Goal: Task Accomplishment & Management: Use online tool/utility

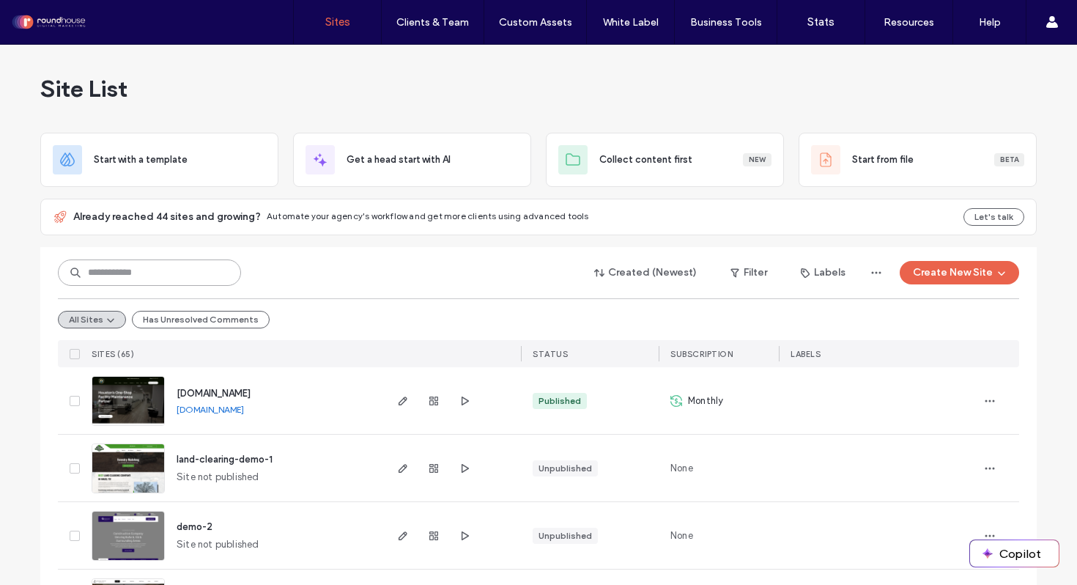
click at [180, 278] on input at bounding box center [149, 272] width 183 height 26
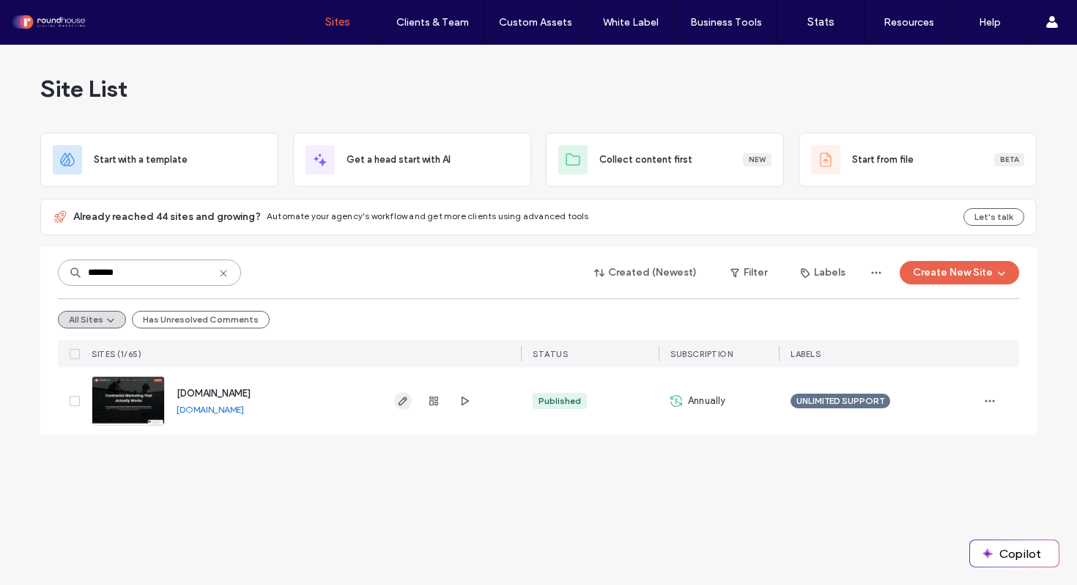
type input "*******"
click at [403, 404] on icon "button" at bounding box center [403, 401] width 12 height 12
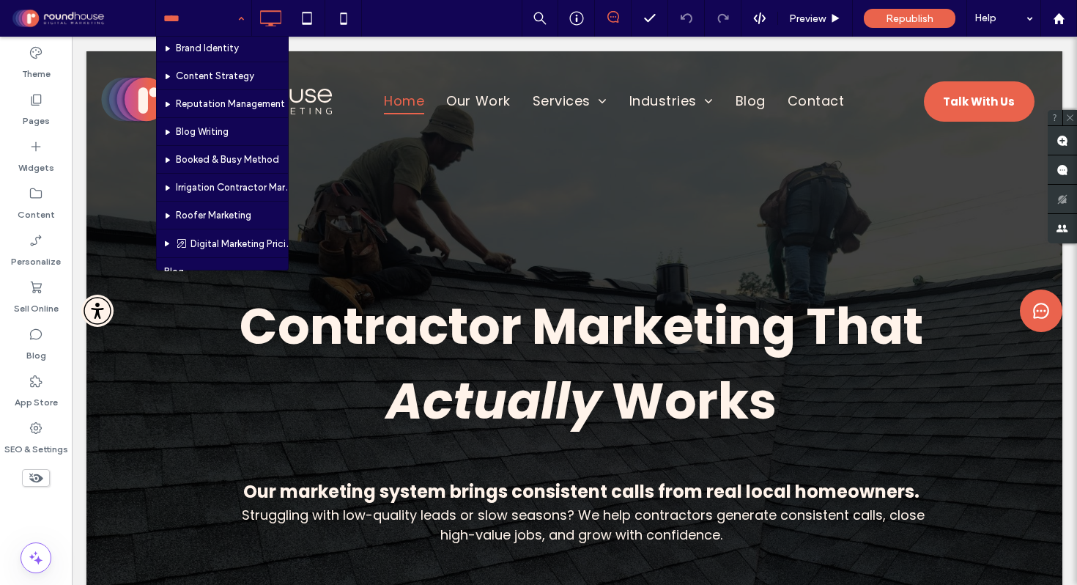
scroll to position [170, 0]
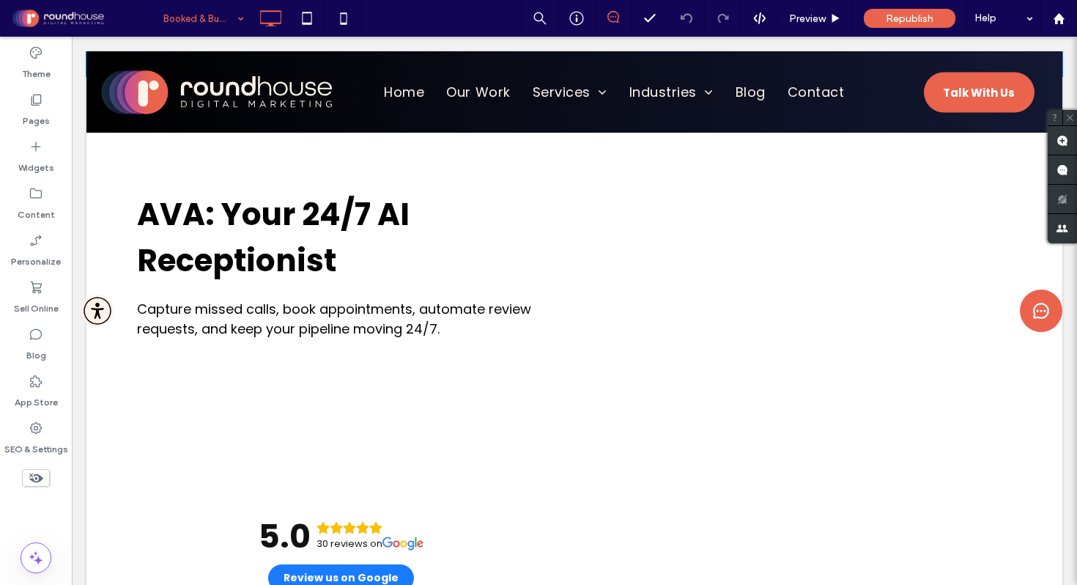
scroll to position [2665, 0]
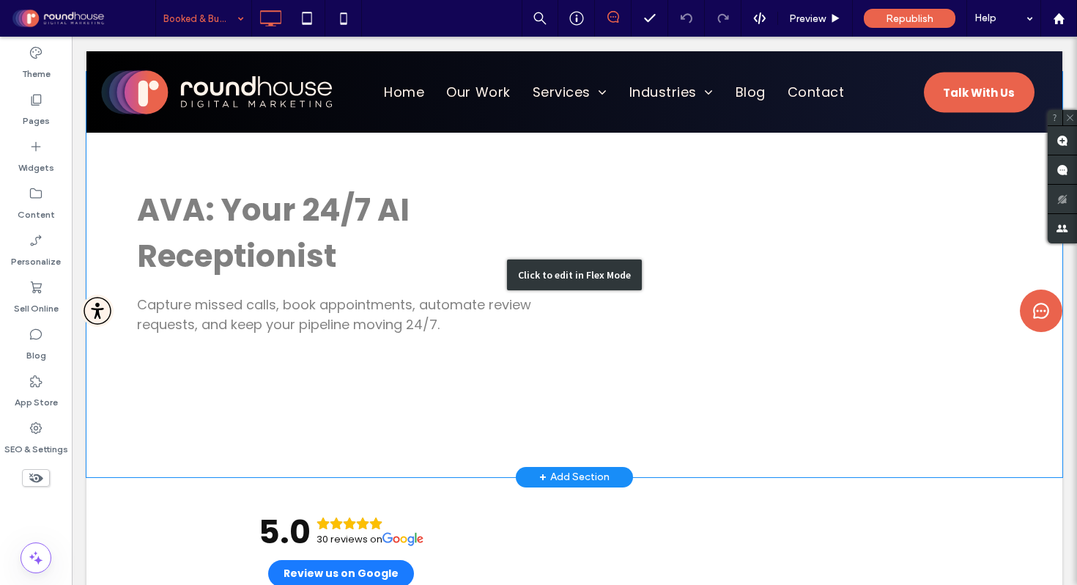
click at [689, 348] on div "Click to edit in Flex Mode" at bounding box center [574, 274] width 976 height 405
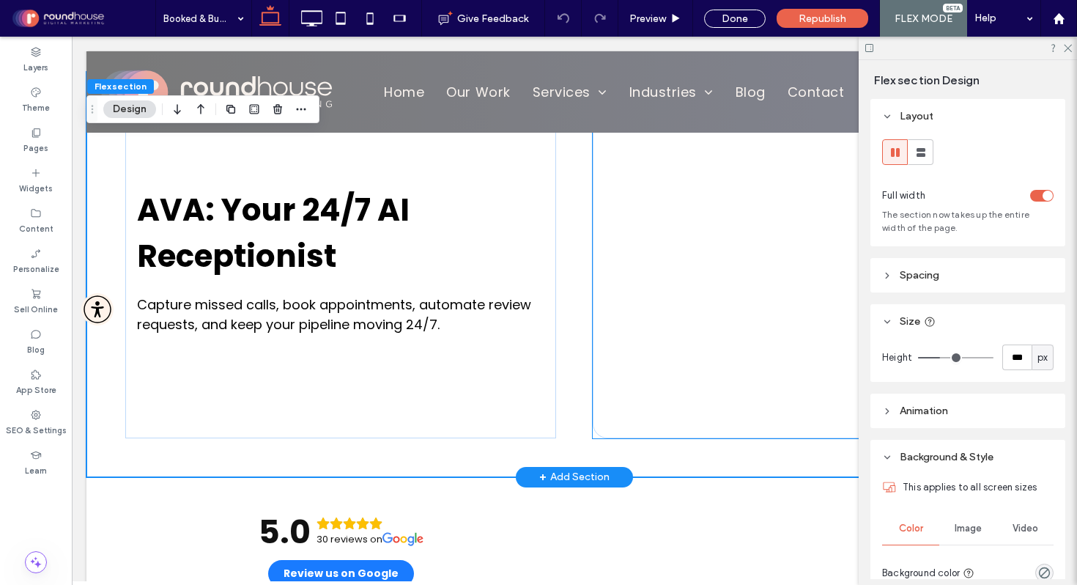
click at [673, 355] on div at bounding box center [808, 274] width 431 height 327
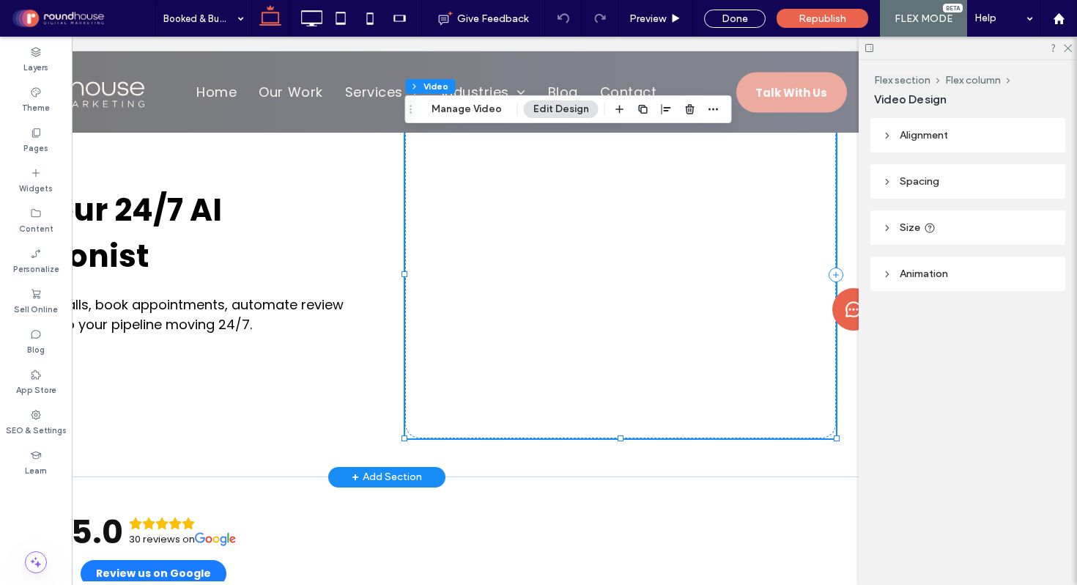
scroll to position [0, 218]
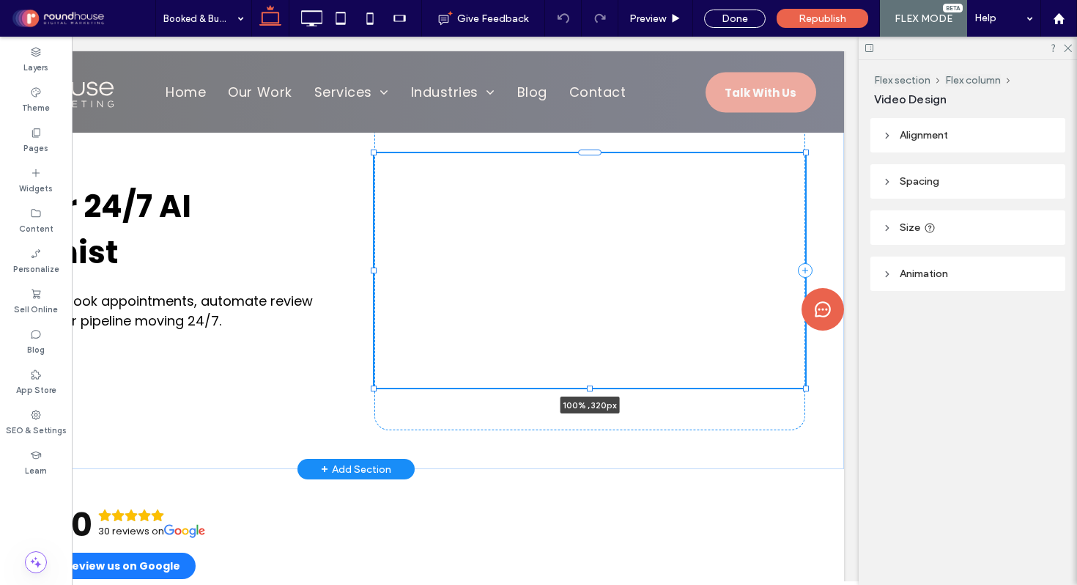
drag, startPoint x: 588, startPoint y: 437, endPoint x: 590, endPoint y: 391, distance: 46.2
click at [590, 391] on div at bounding box center [590, 388] width 6 height 6
type input "***"
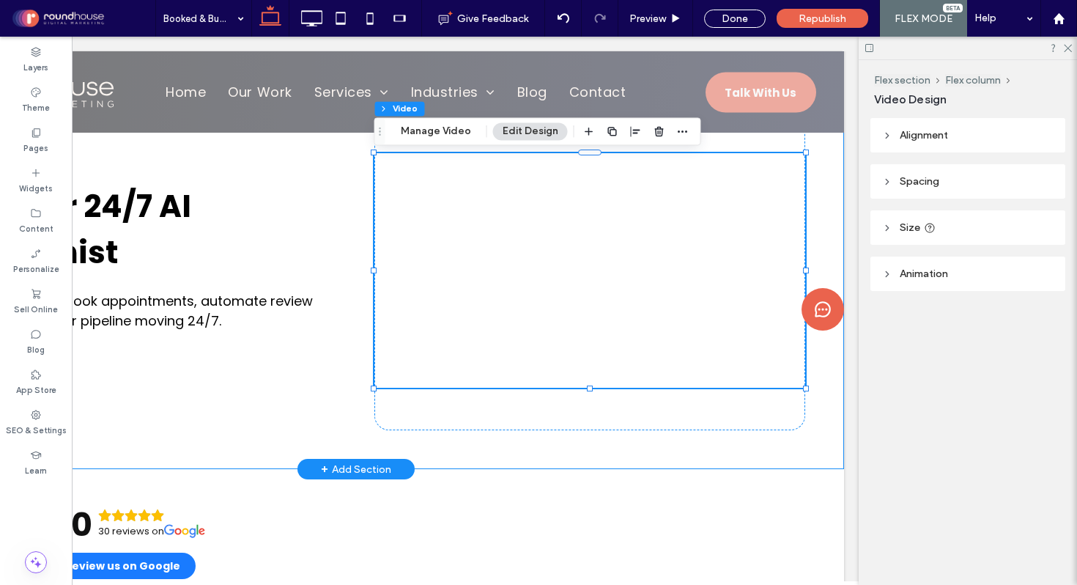
click at [330, 423] on div "AVA: Your 24/7 AI Receptionist Capture missed calls, book appointments, automat…" at bounding box center [122, 270] width 431 height 319
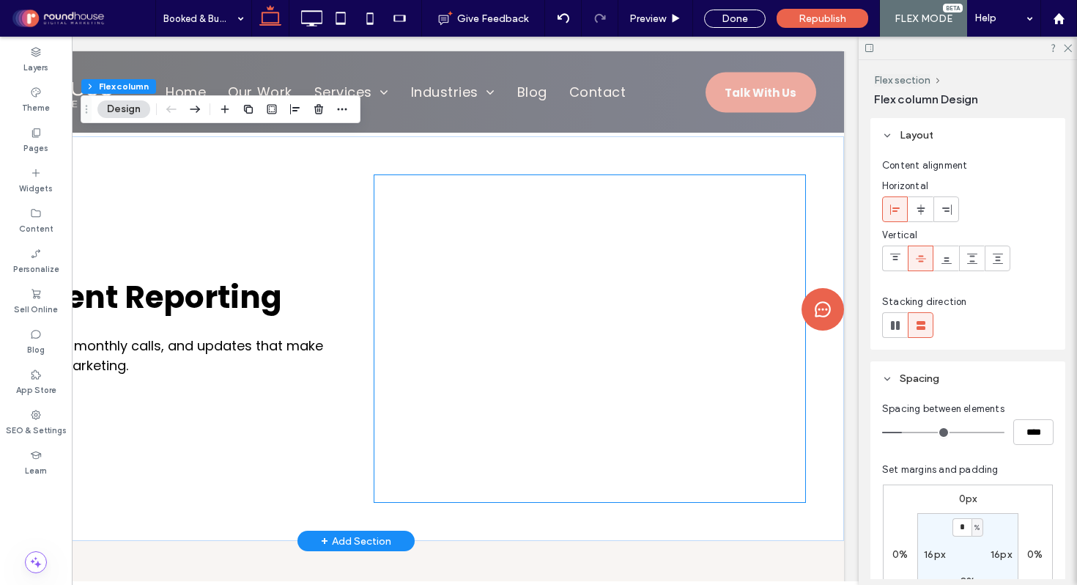
scroll to position [3543, 0]
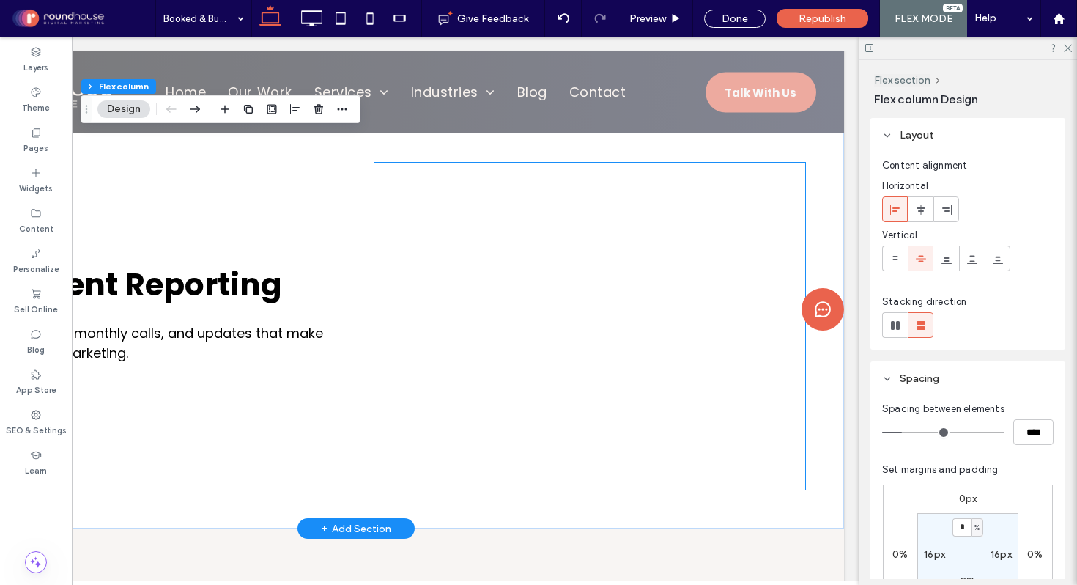
click at [603, 449] on div at bounding box center [589, 326] width 431 height 327
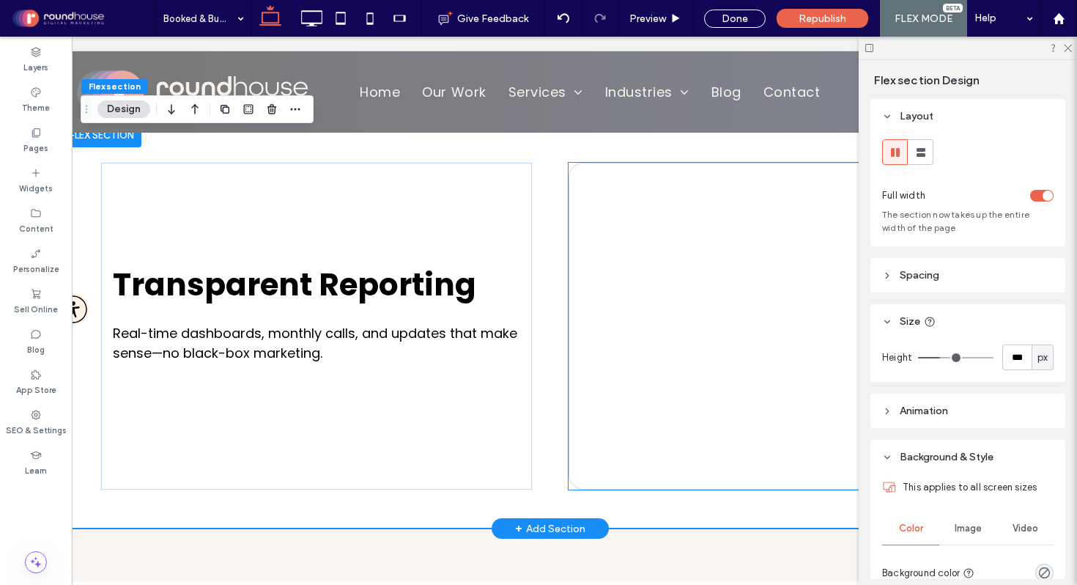
scroll to position [0, 15]
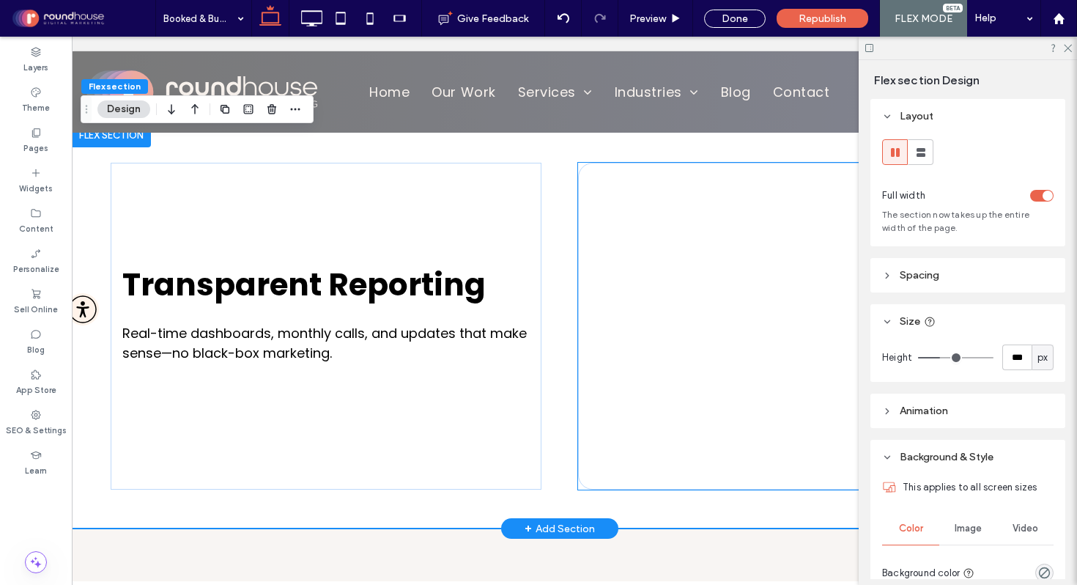
click at [694, 477] on div at bounding box center [793, 326] width 431 height 327
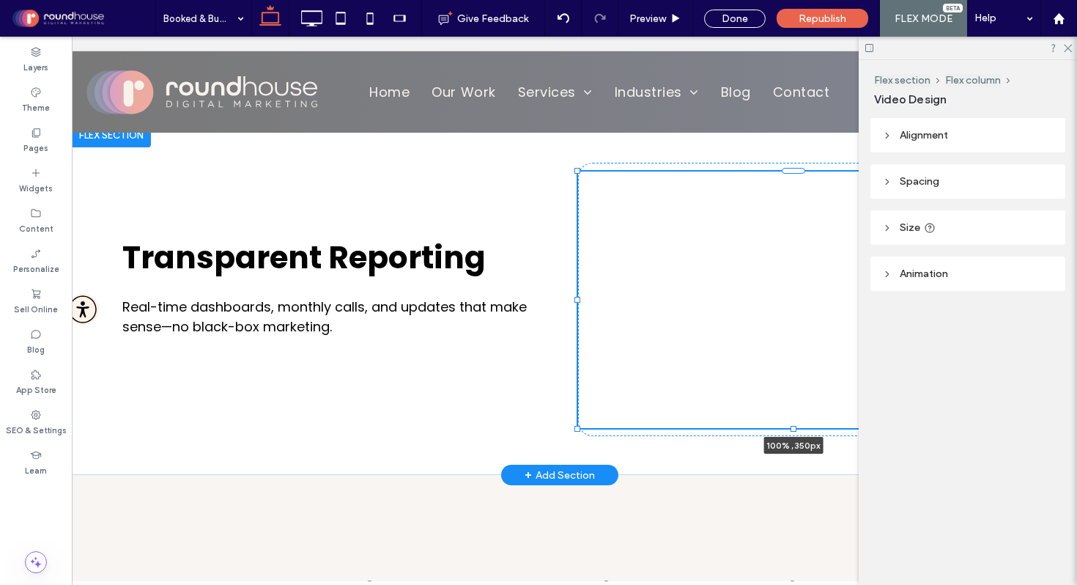
drag, startPoint x: 792, startPoint y: 492, endPoint x: 793, endPoint y: 456, distance: 35.9
click at [793, 456] on div "Transparent Reporting Real-time dashboards, monthly calls, and updates that mak…" at bounding box center [560, 299] width 976 height 351
type input "***"
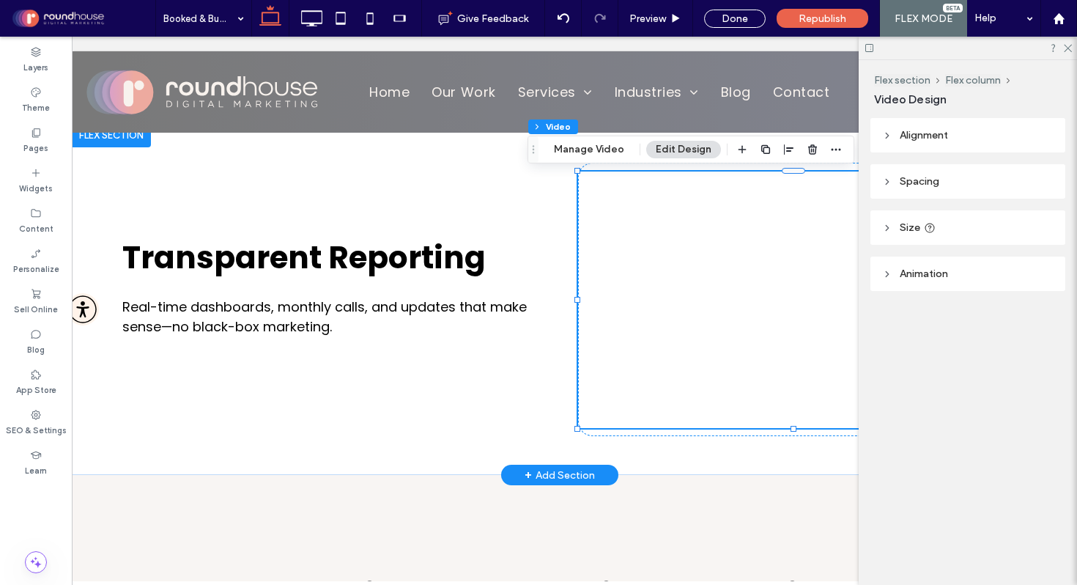
drag, startPoint x: 793, startPoint y: 451, endPoint x: 792, endPoint y: 441, distance: 10.4
click at [792, 441] on div "Transparent Reporting Real-time dashboards, monthly calls, and updates that mak…" at bounding box center [560, 299] width 976 height 351
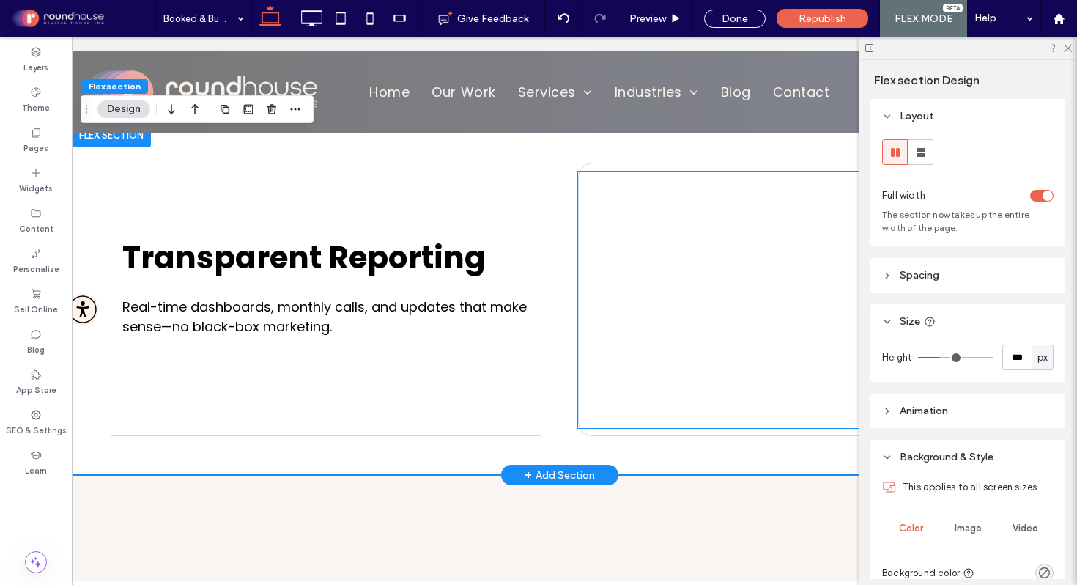
click at [788, 397] on div at bounding box center [793, 299] width 431 height 256
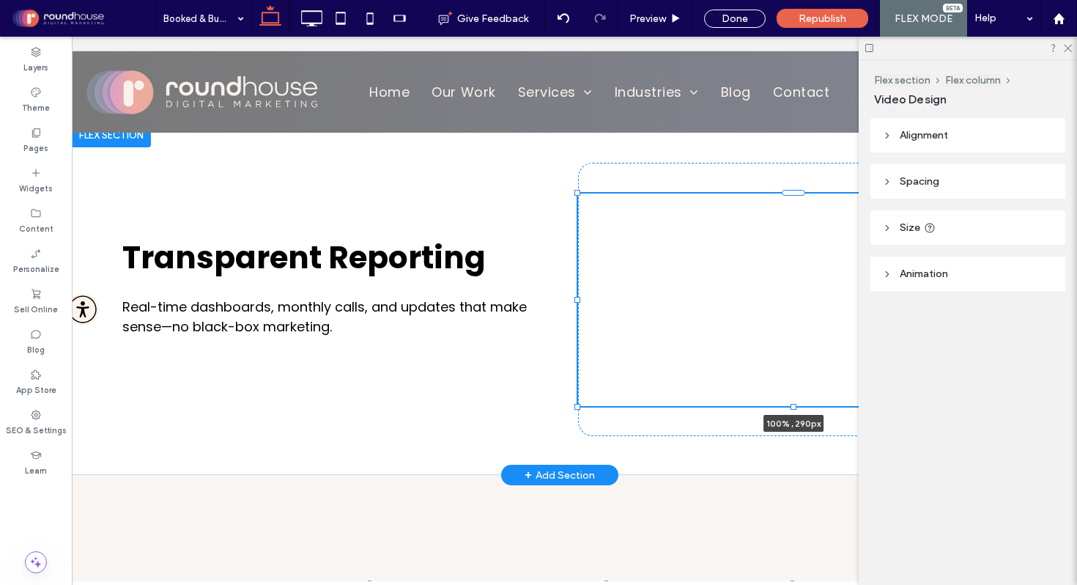
drag, startPoint x: 793, startPoint y: 428, endPoint x: 793, endPoint y: 410, distance: 17.6
click at [793, 409] on div at bounding box center [793, 406] width 6 height 6
type input "***"
click at [793, 410] on div at bounding box center [793, 410] width 6 height 6
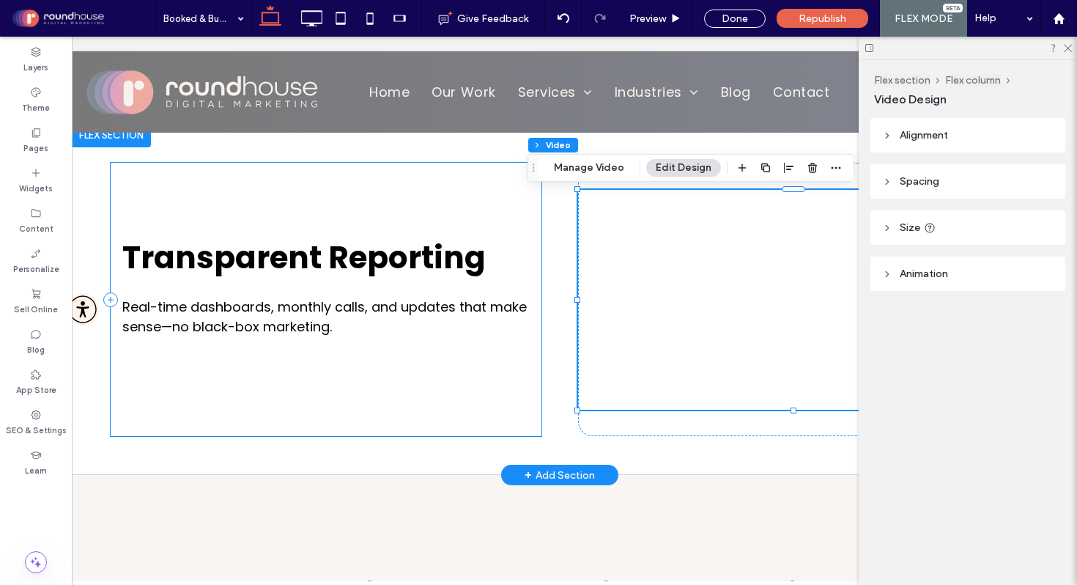
click at [522, 404] on div "Transparent Reporting Real-time dashboards, monthly calls, and updates that mak…" at bounding box center [326, 299] width 431 height 273
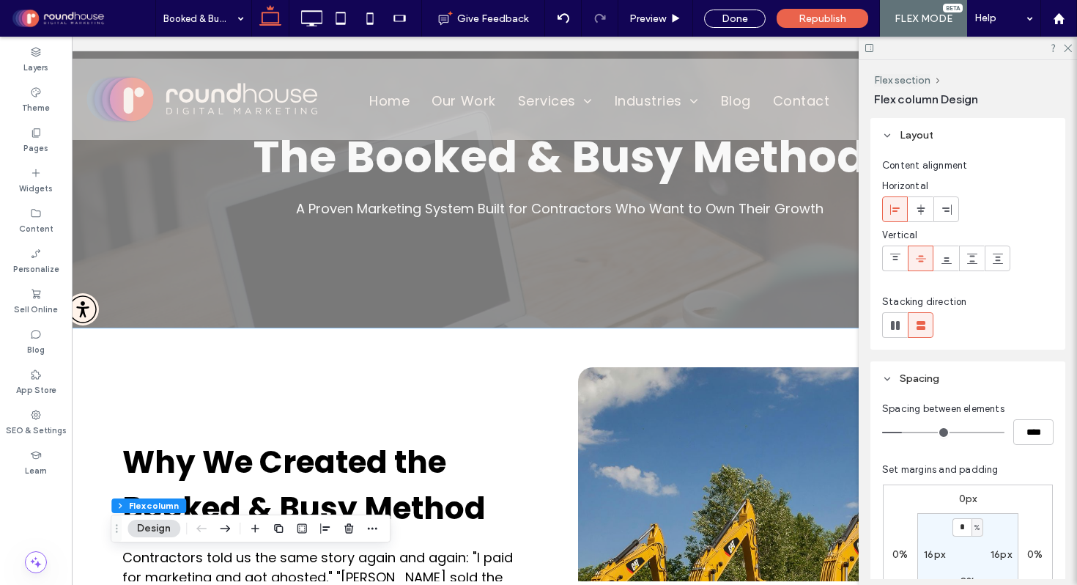
scroll to position [31, 0]
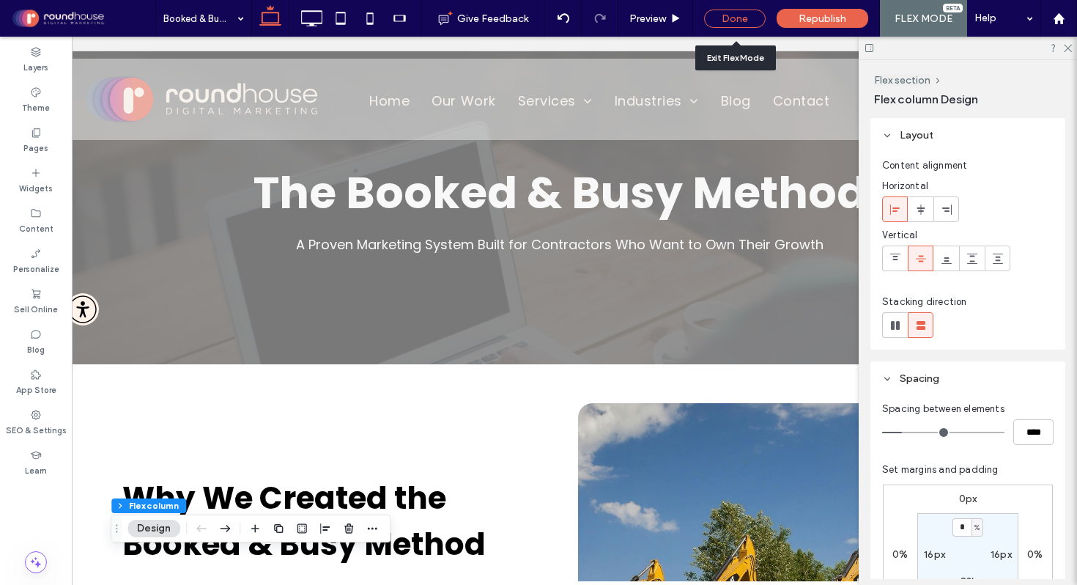
click at [744, 23] on div "Done" at bounding box center [735, 19] width 62 height 18
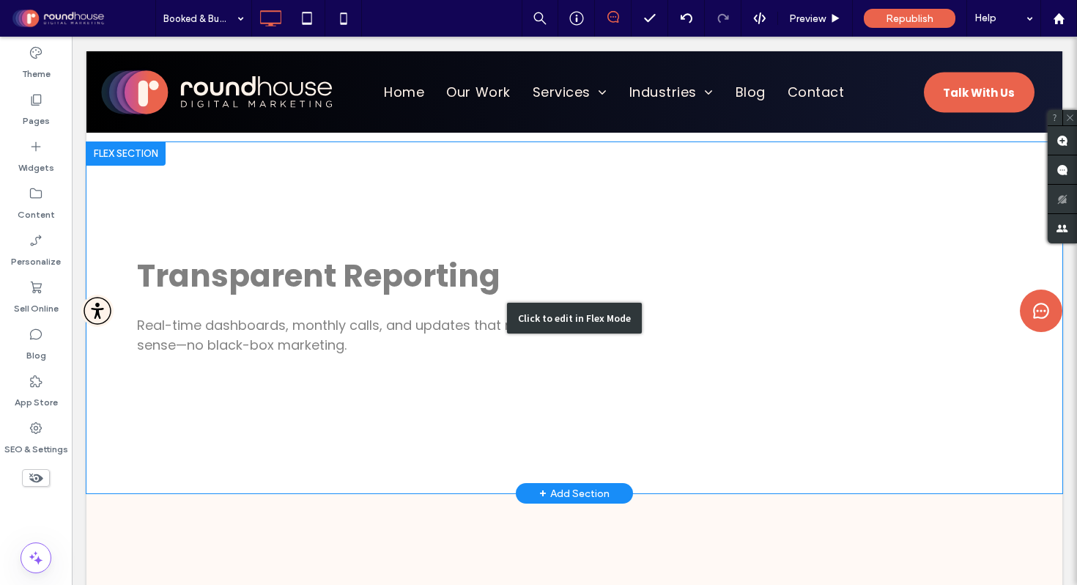
scroll to position [3522, 0]
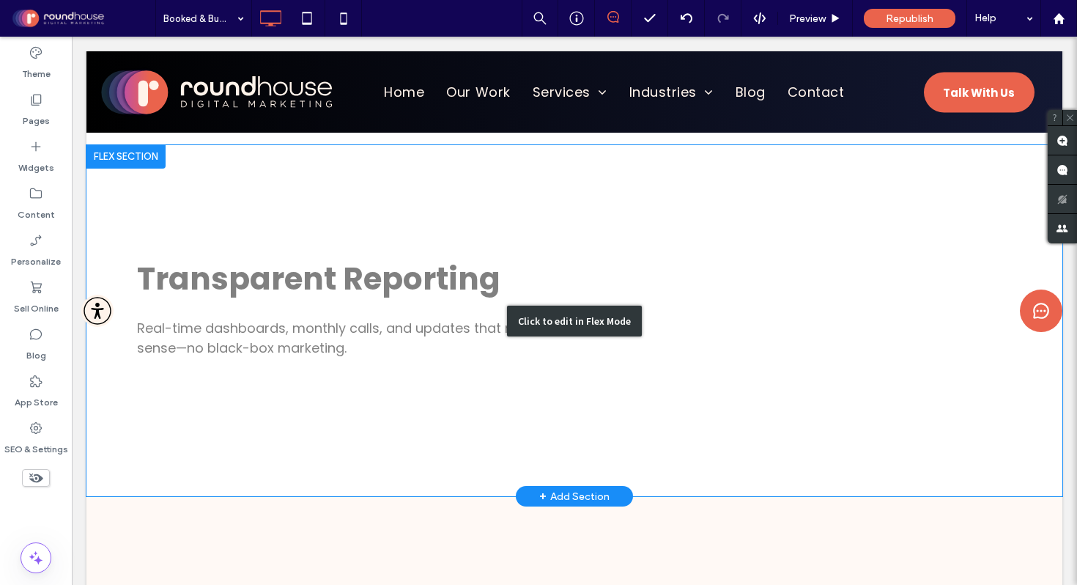
click at [738, 467] on div "Click to edit in Flex Mode" at bounding box center [574, 320] width 976 height 351
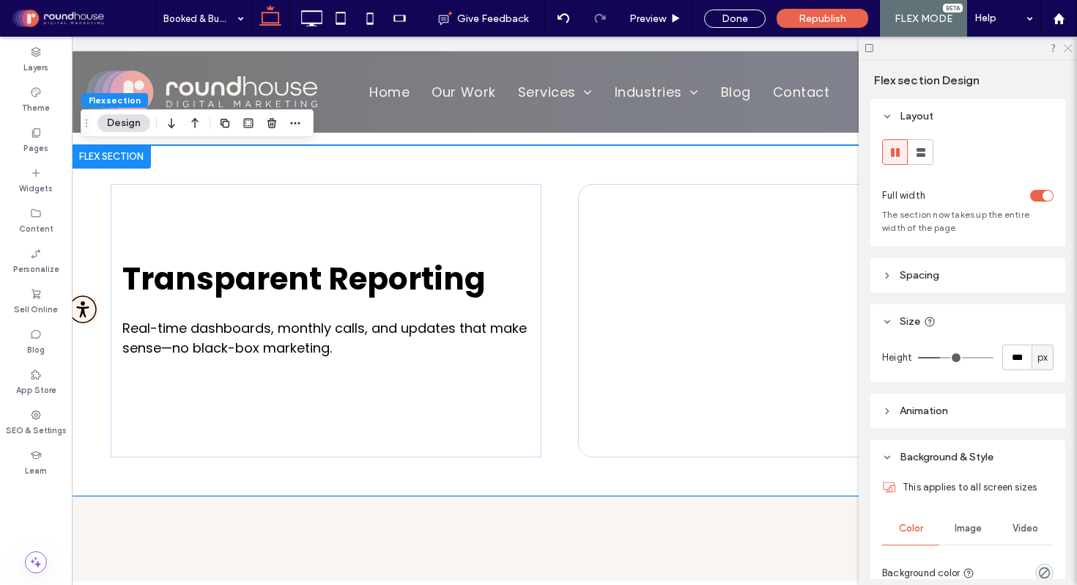
click at [1066, 44] on icon at bounding box center [1067, 47] width 10 height 10
